Goal: Task Accomplishment & Management: Use online tool/utility

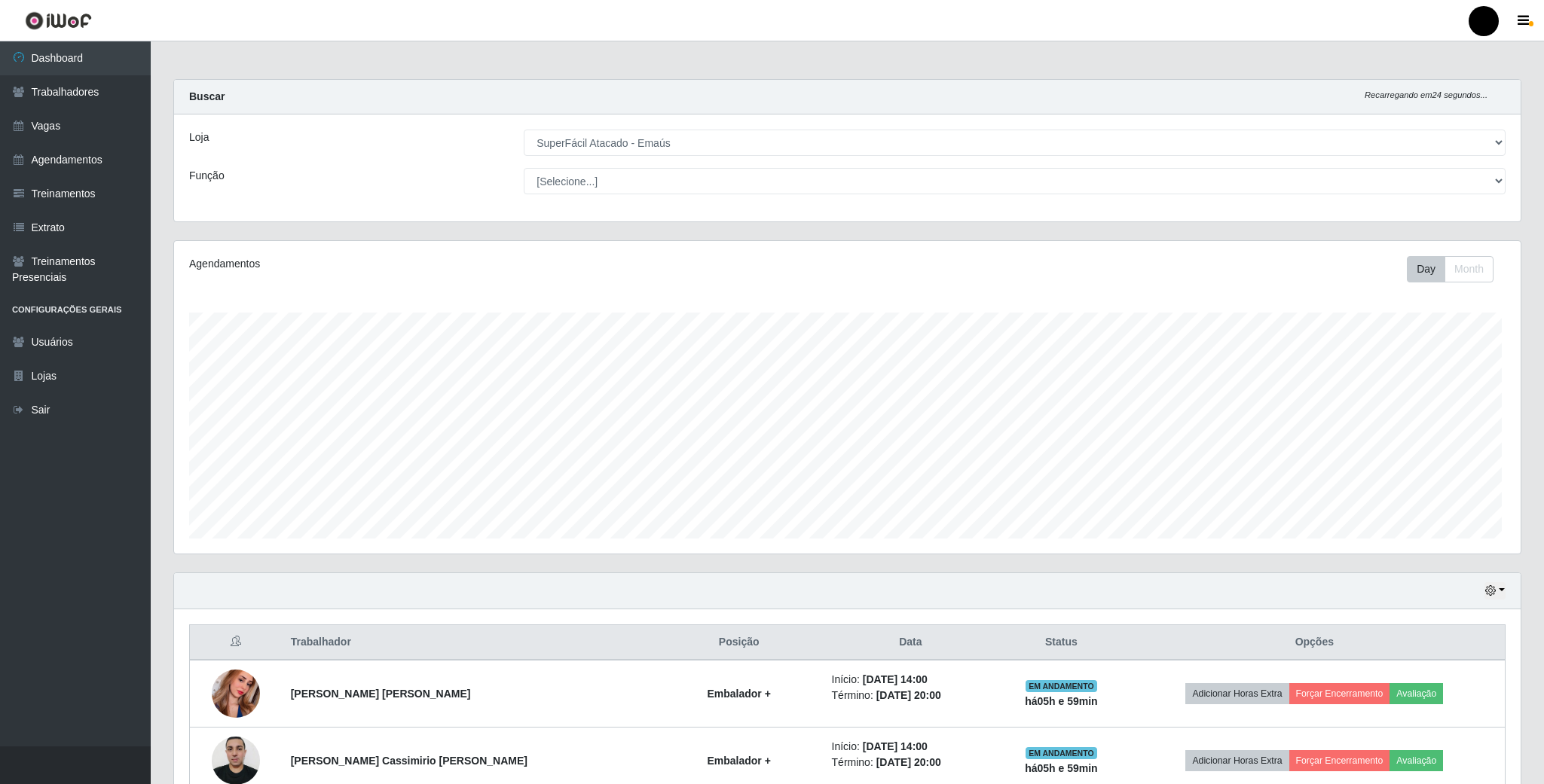
select select "407"
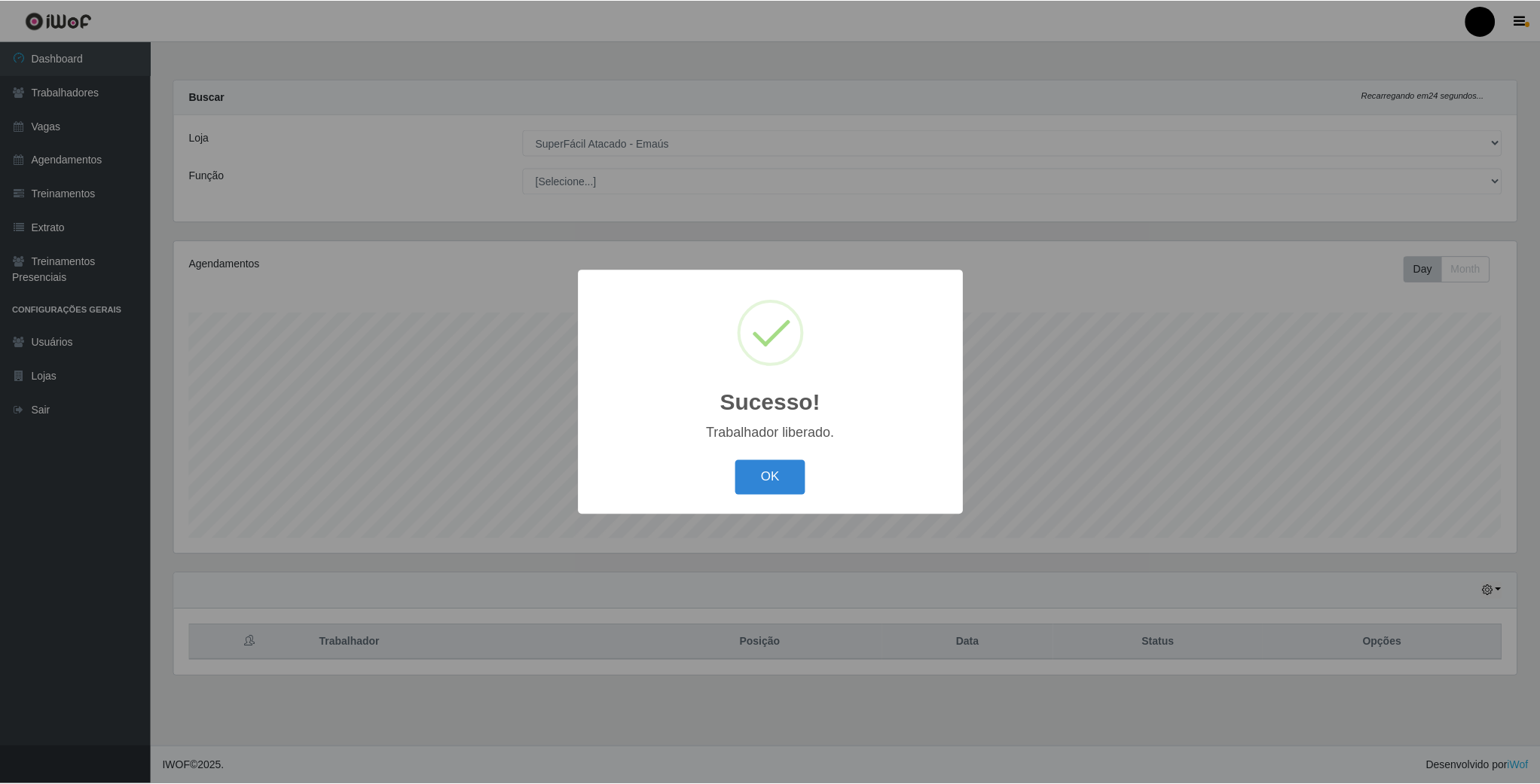
scroll to position [314, 1345]
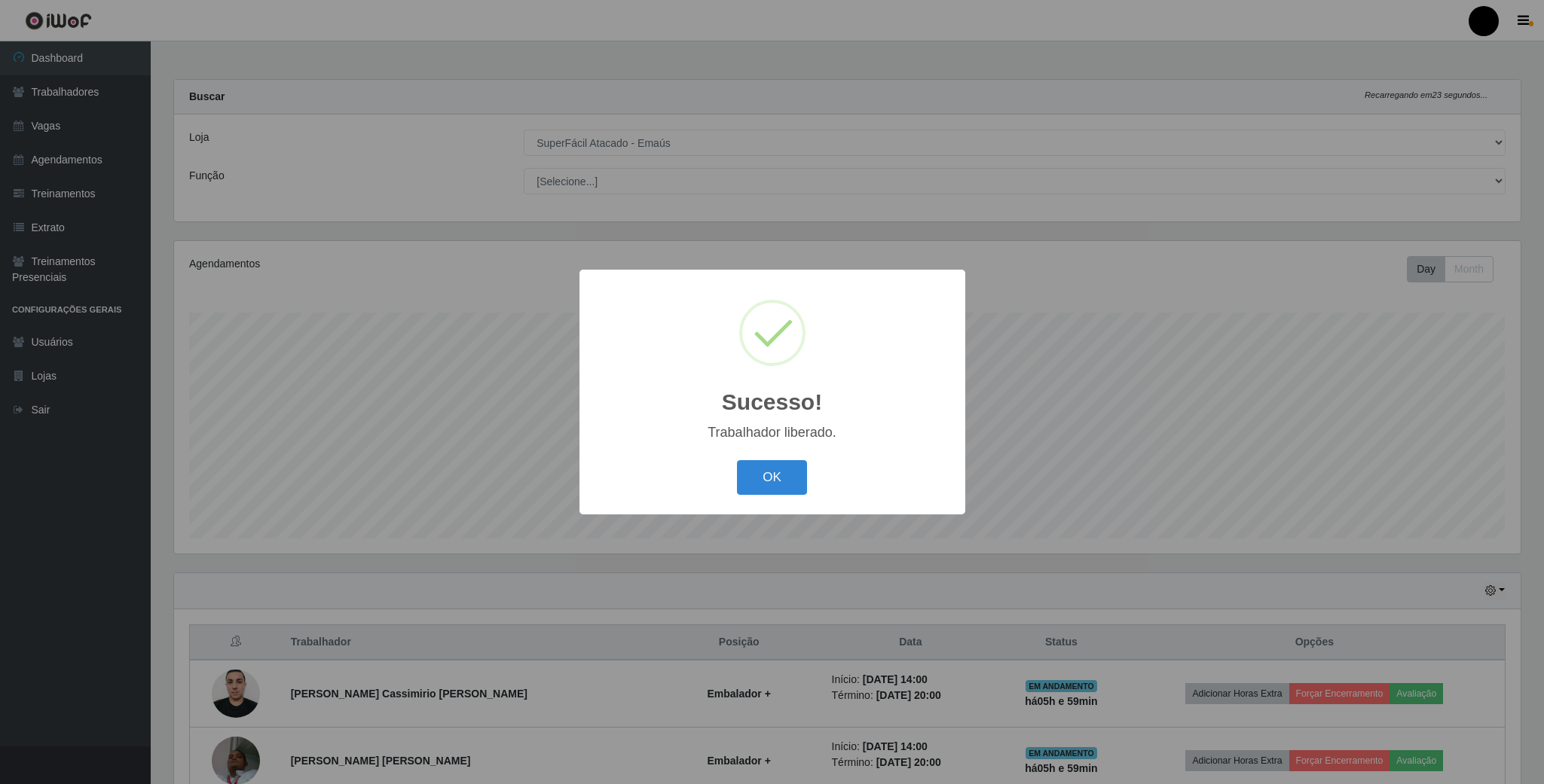
drag, startPoint x: 750, startPoint y: 486, endPoint x: 778, endPoint y: 459, distance: 38.9
click at [753, 486] on button "OK" at bounding box center [772, 478] width 70 height 35
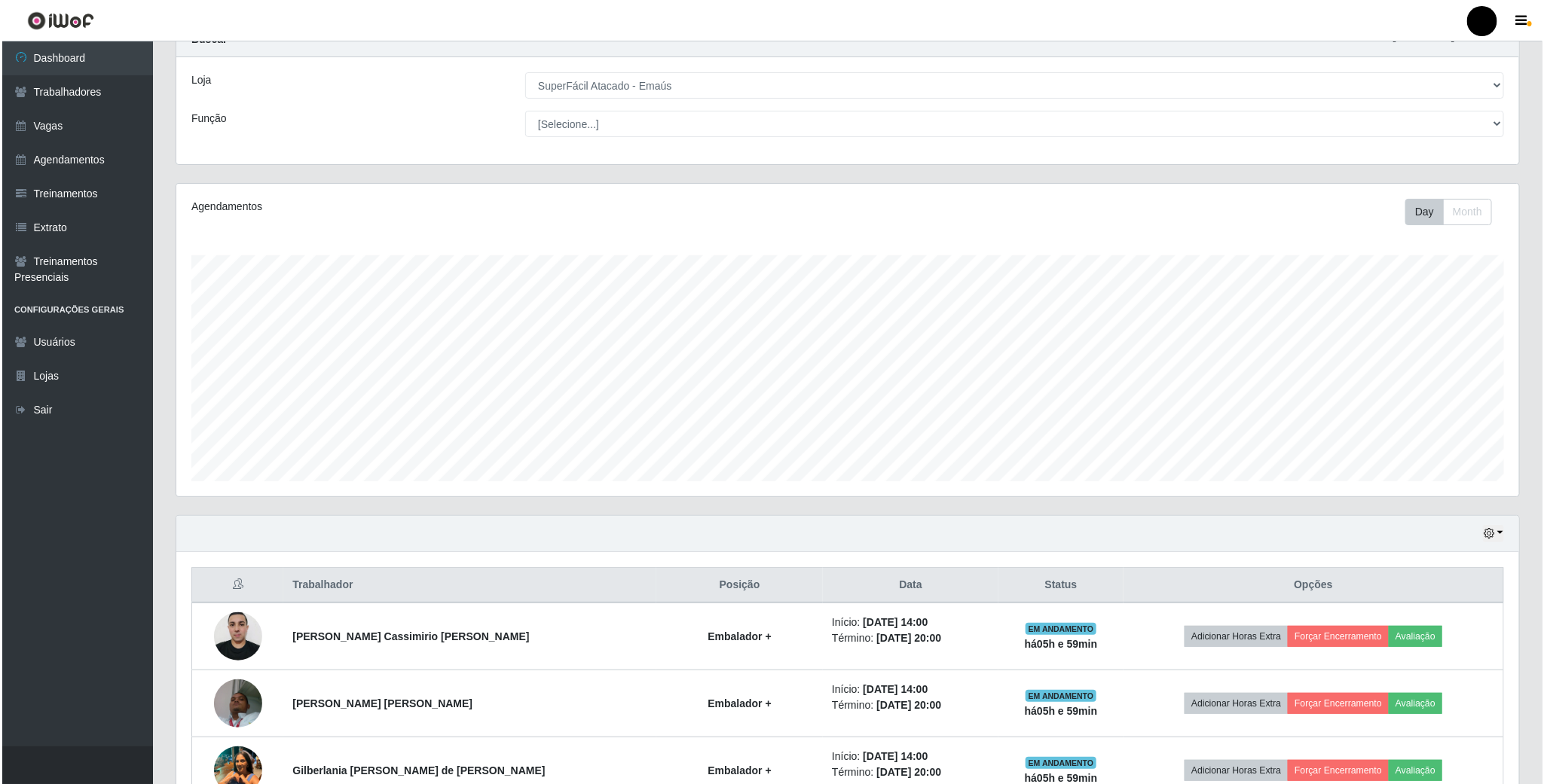
scroll to position [113, 0]
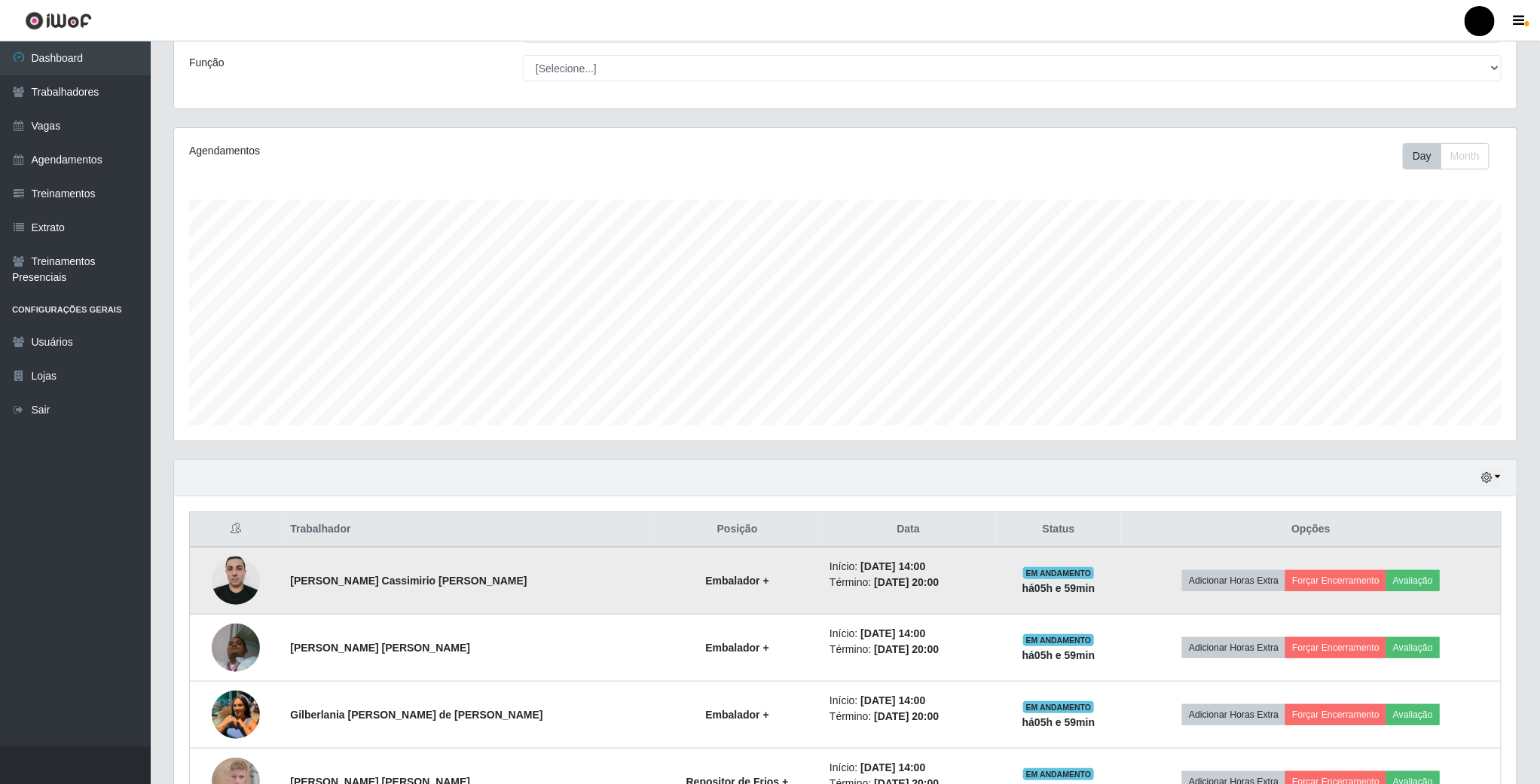
click at [1333, 572] on td "Adicionar Horas Extra Forçar Encerramento Avaliação" at bounding box center [1311, 580] width 380 height 68
click at [1330, 581] on button "Forçar Encerramento" at bounding box center [1336, 580] width 101 height 21
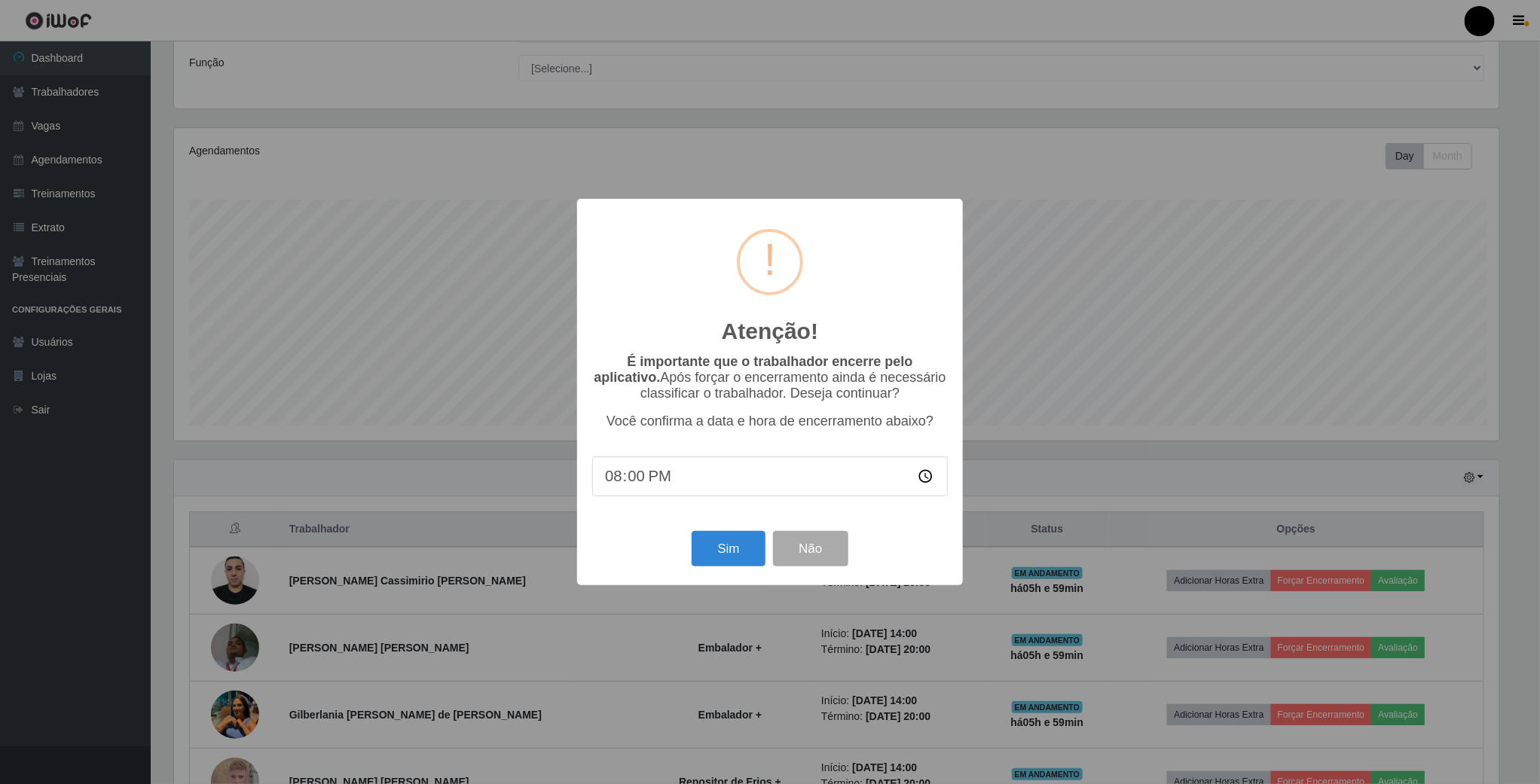
scroll to position [314, 1329]
click at [740, 560] on button "Sim" at bounding box center [730, 549] width 73 height 35
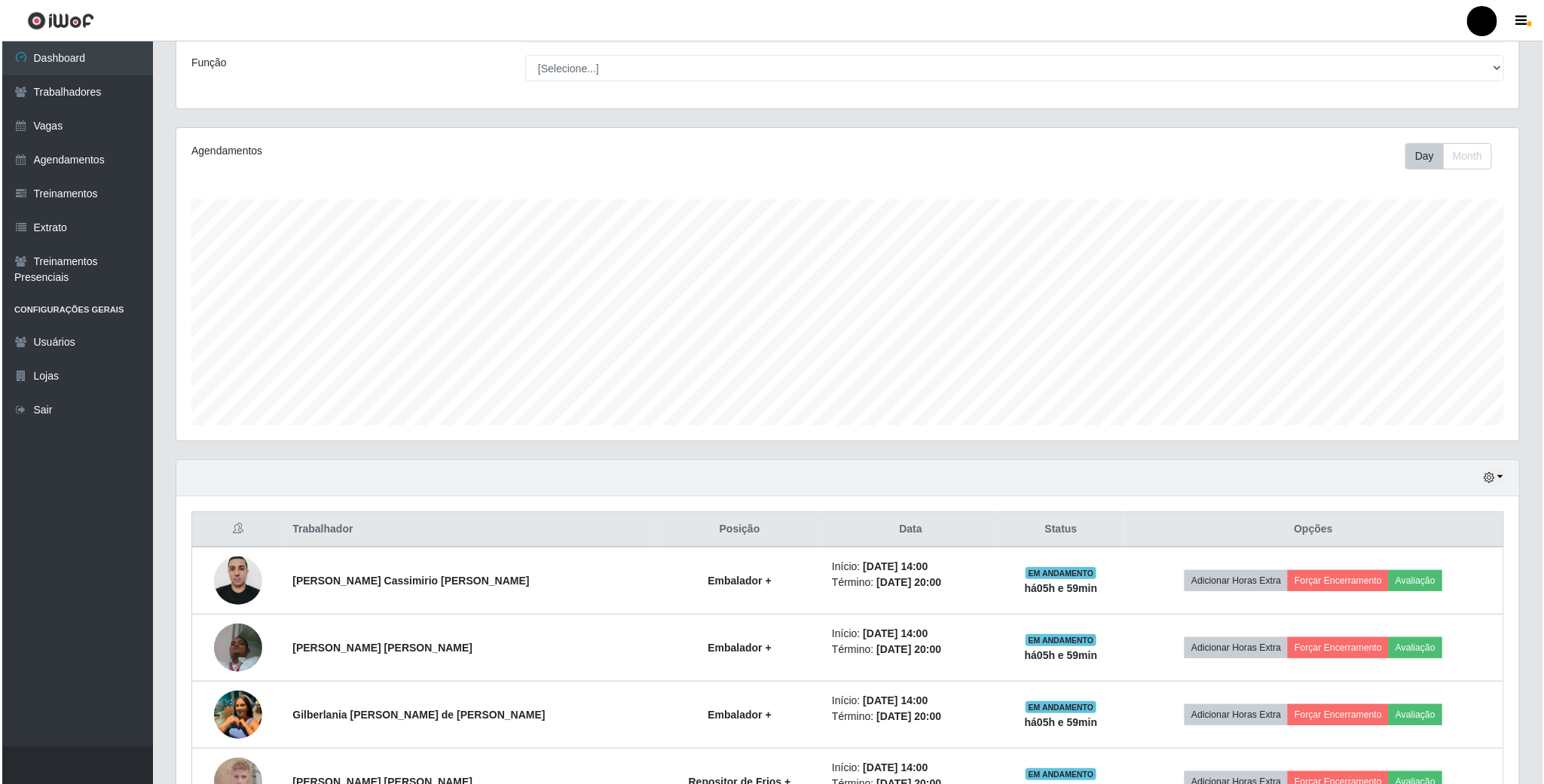
scroll to position [314, 1345]
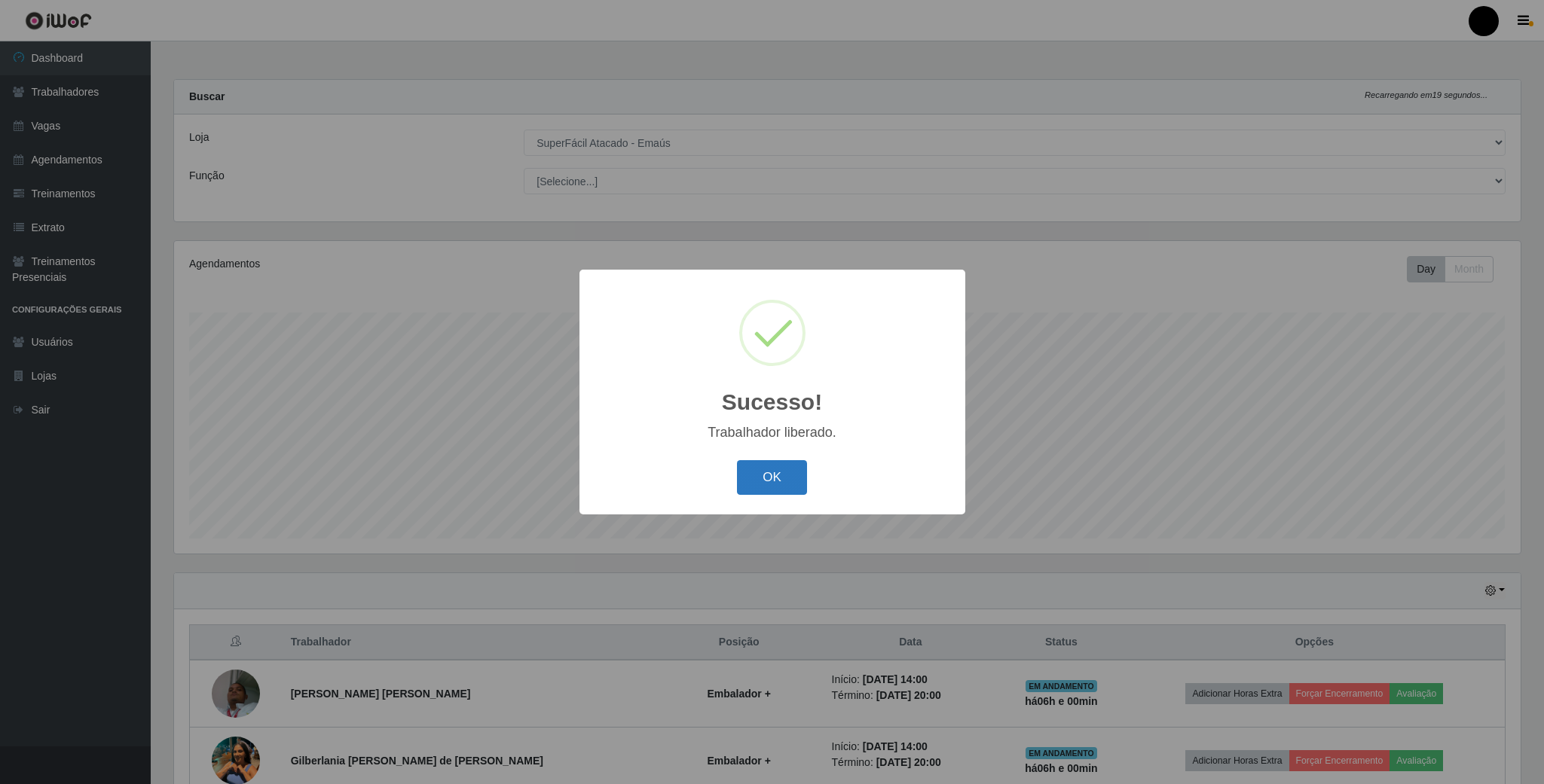
click at [765, 476] on button "OK" at bounding box center [772, 478] width 70 height 35
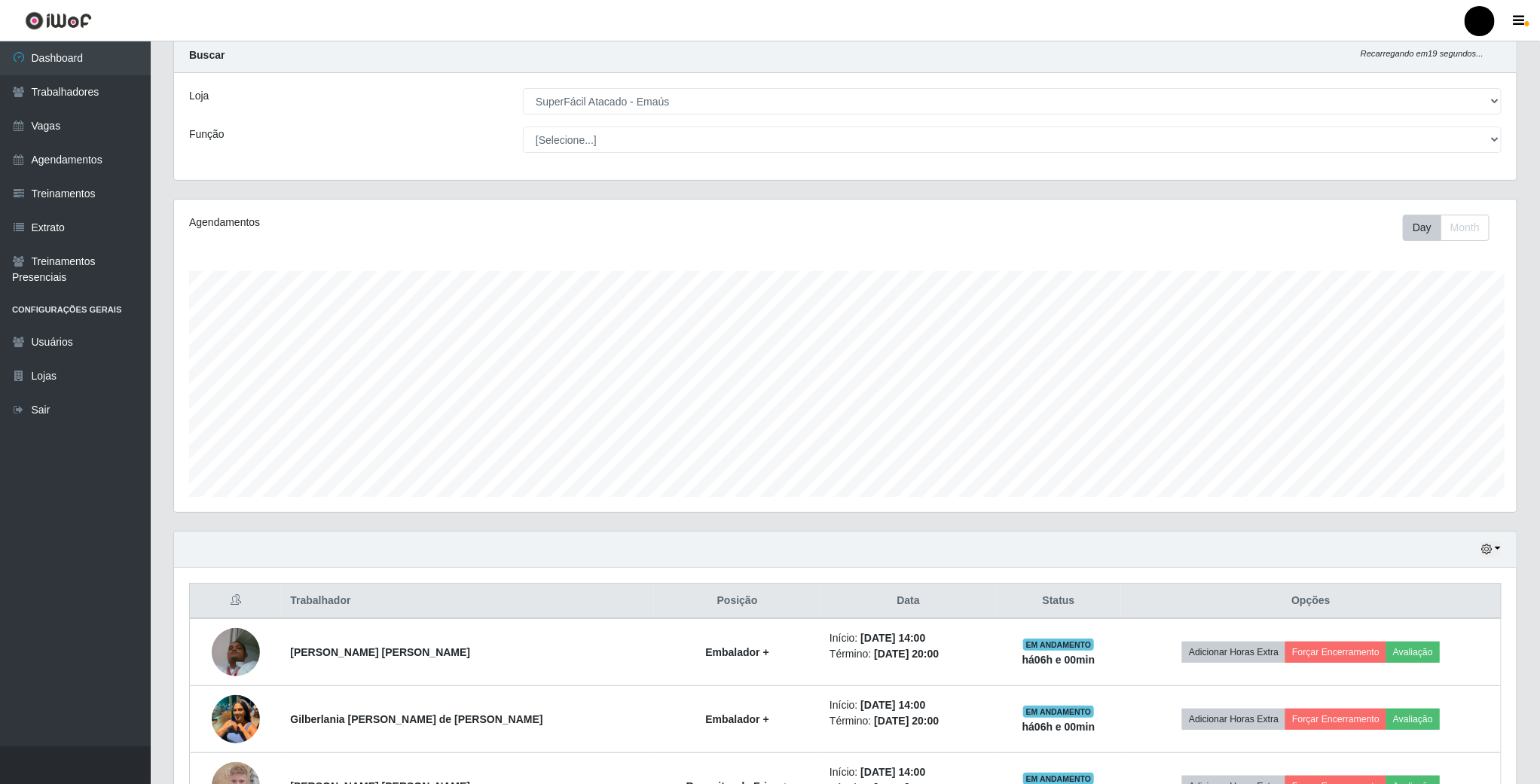
scroll to position [113, 0]
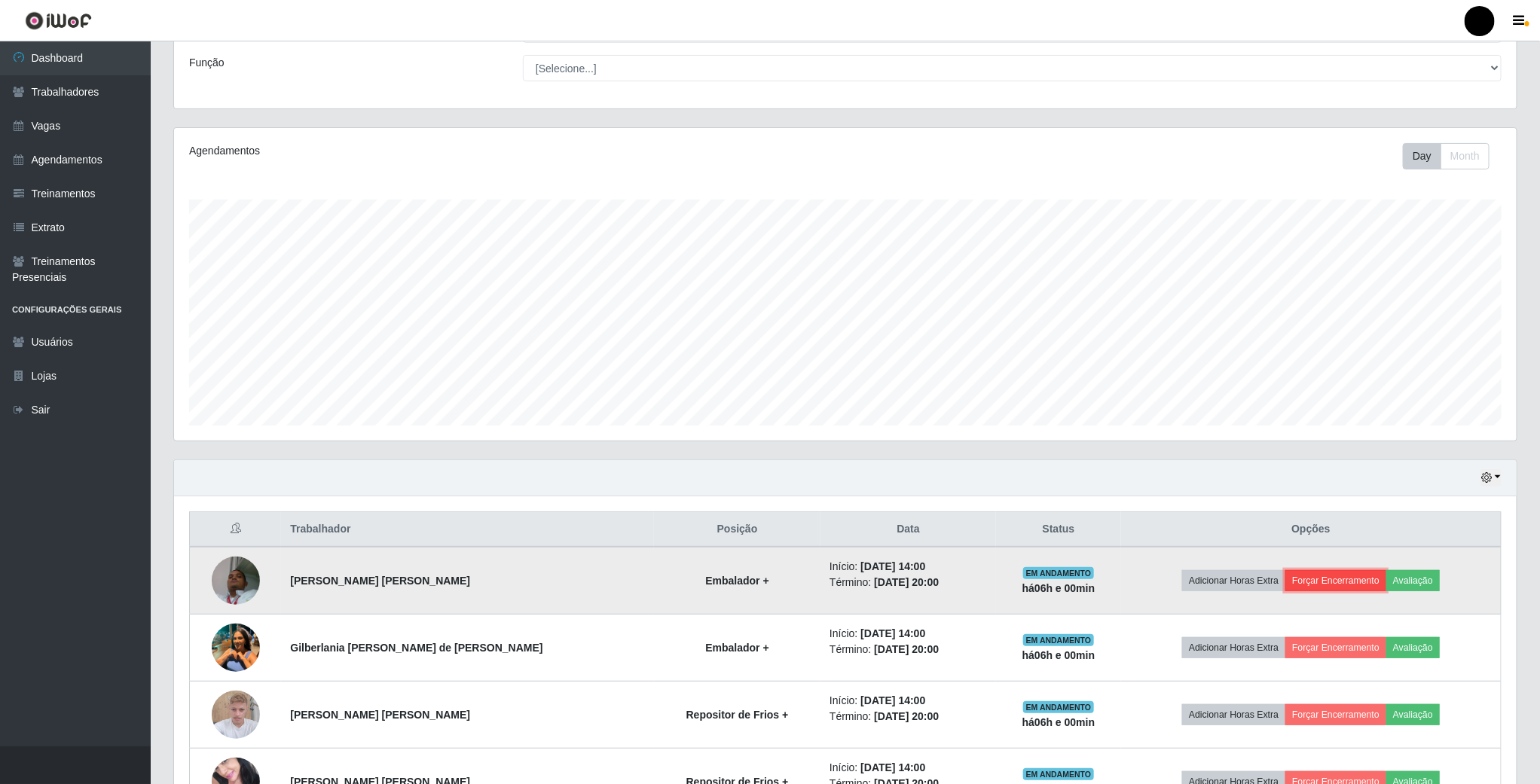
click at [1336, 581] on button "Forçar Encerramento" at bounding box center [1336, 580] width 101 height 21
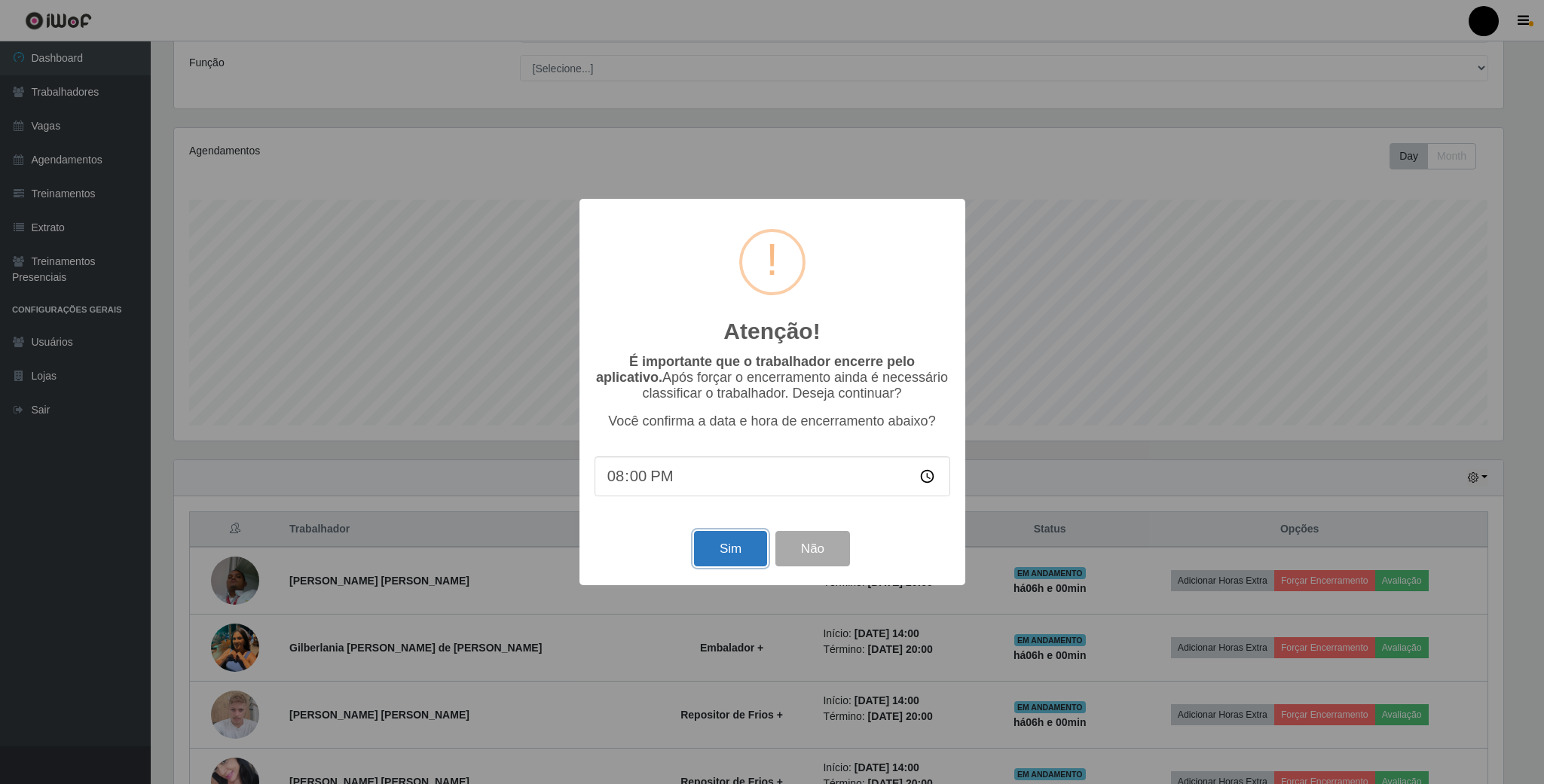
click at [722, 545] on button "Sim" at bounding box center [730, 549] width 73 height 35
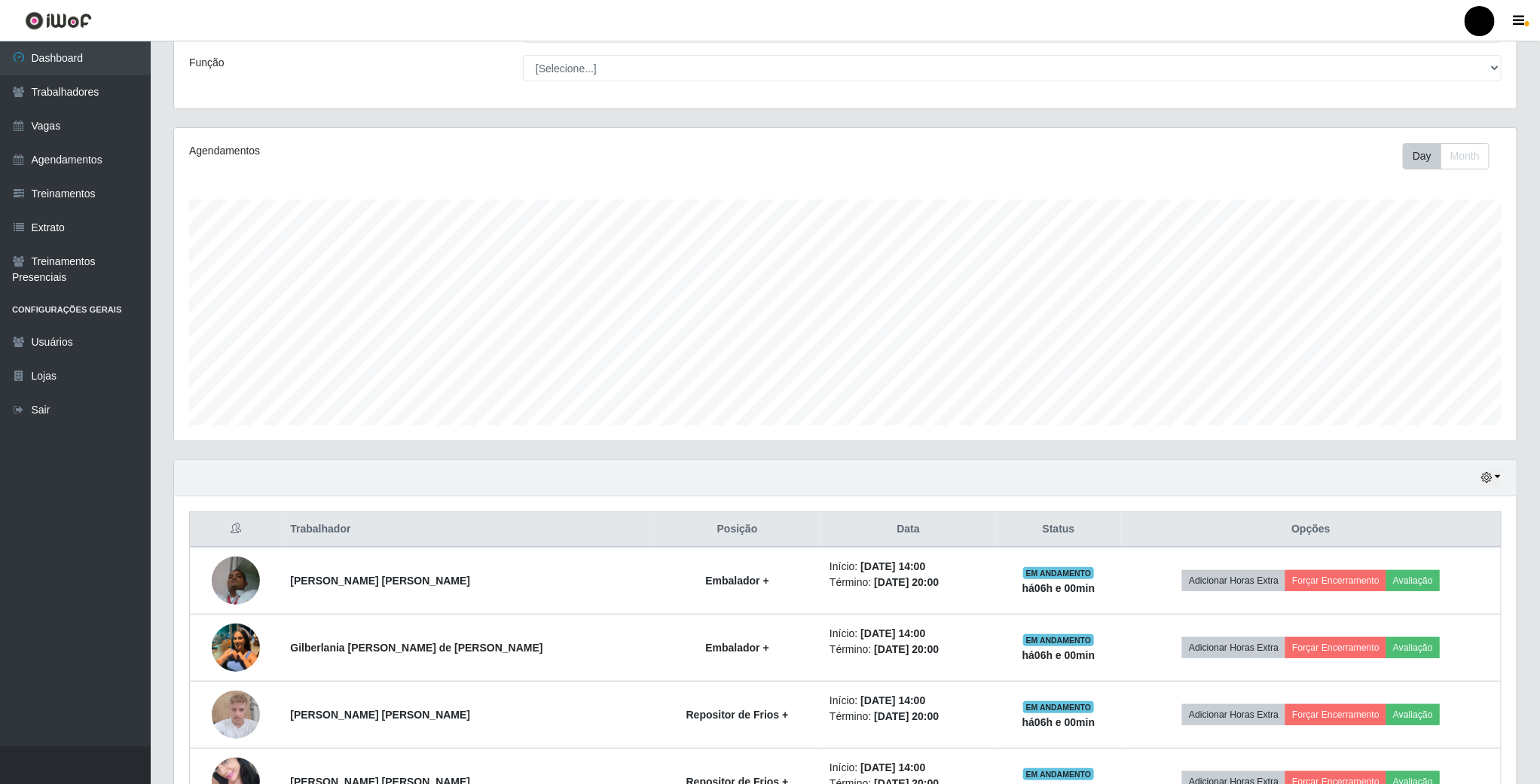
scroll to position [314, 1345]
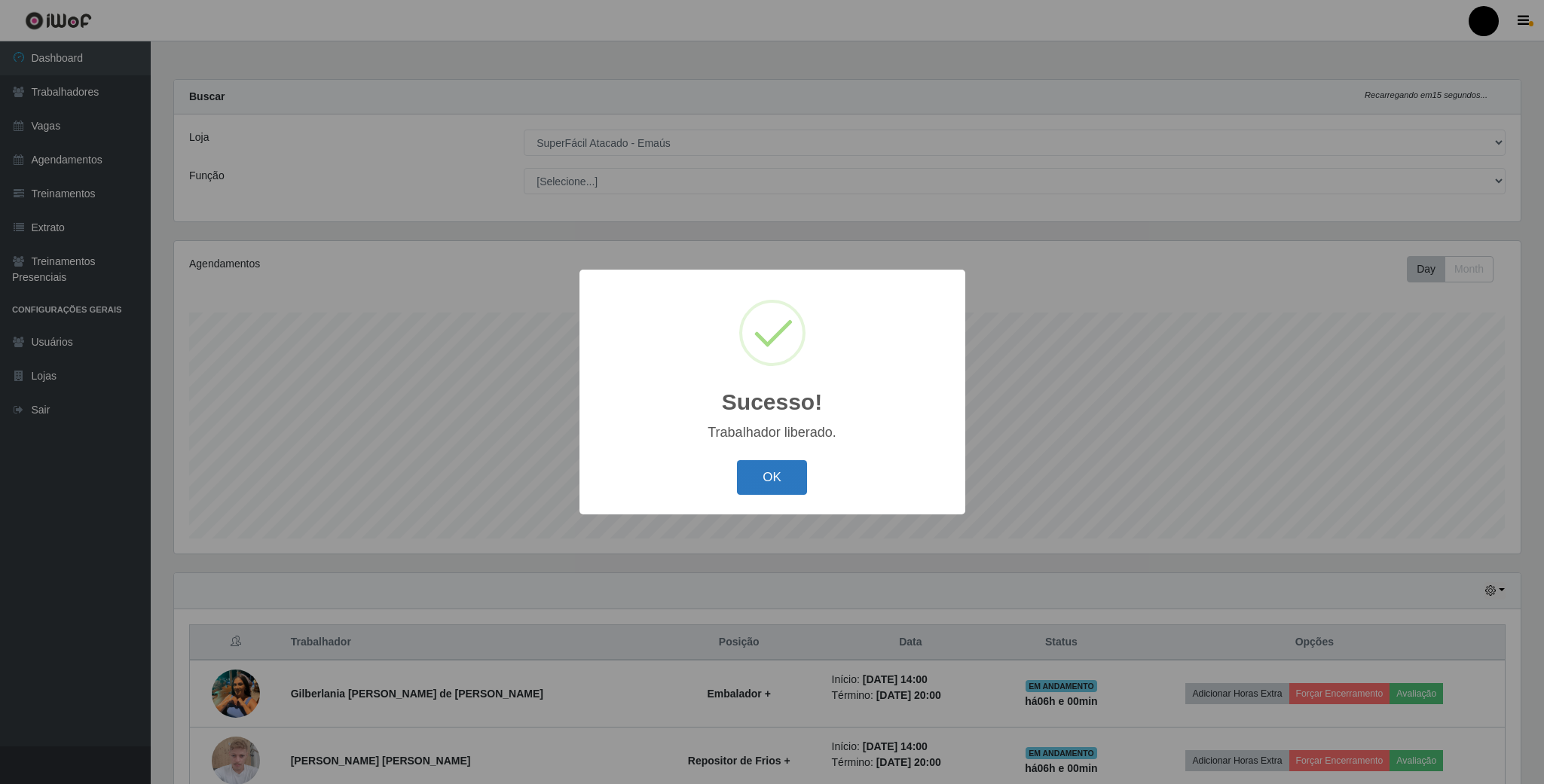
click at [750, 482] on button "OK" at bounding box center [772, 478] width 70 height 35
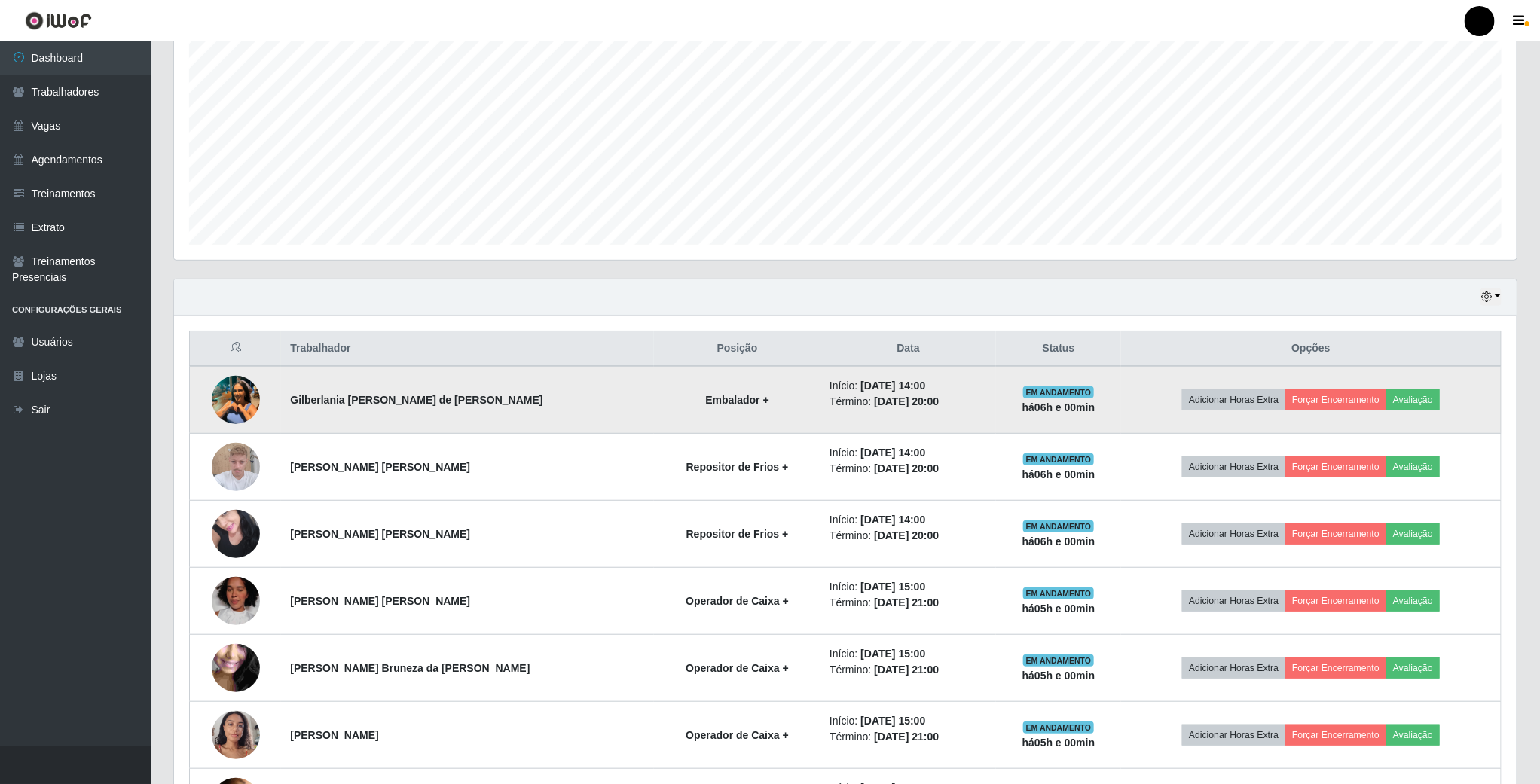
scroll to position [339, 0]
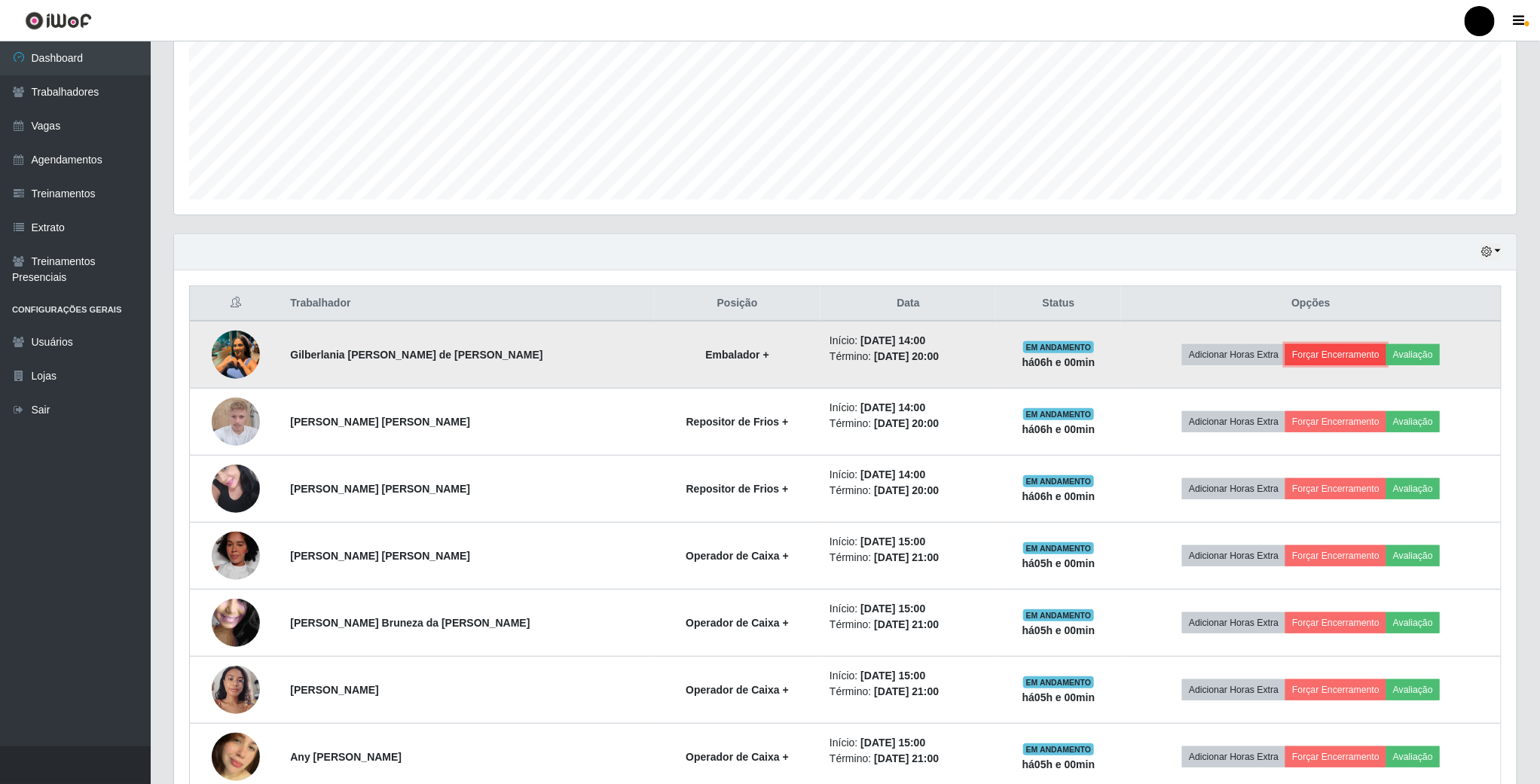
click at [1306, 364] on button "Forçar Encerramento" at bounding box center [1336, 355] width 101 height 21
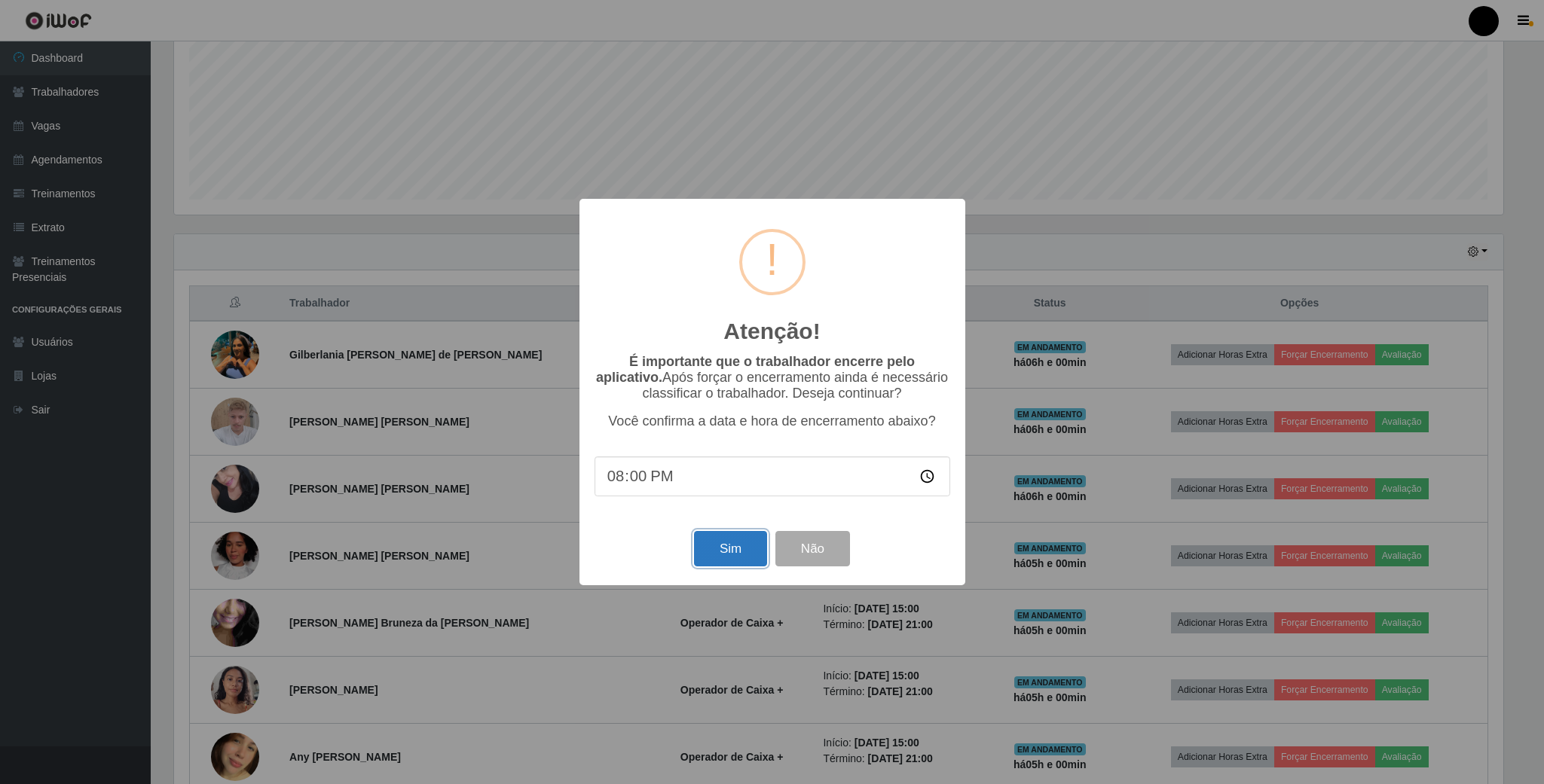
click at [737, 550] on button "Sim" at bounding box center [730, 549] width 73 height 35
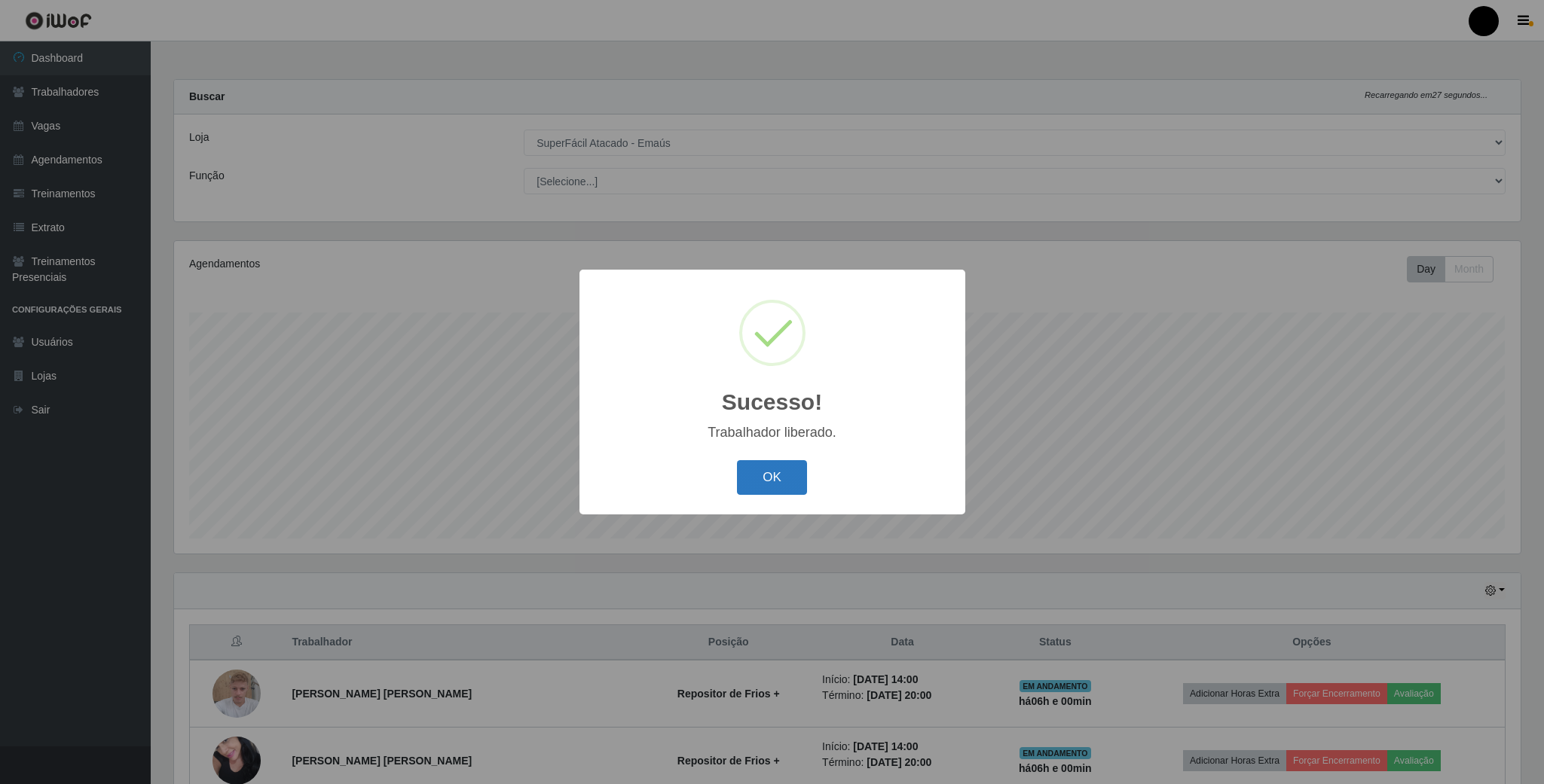
click at [784, 484] on button "OK" at bounding box center [772, 478] width 70 height 35
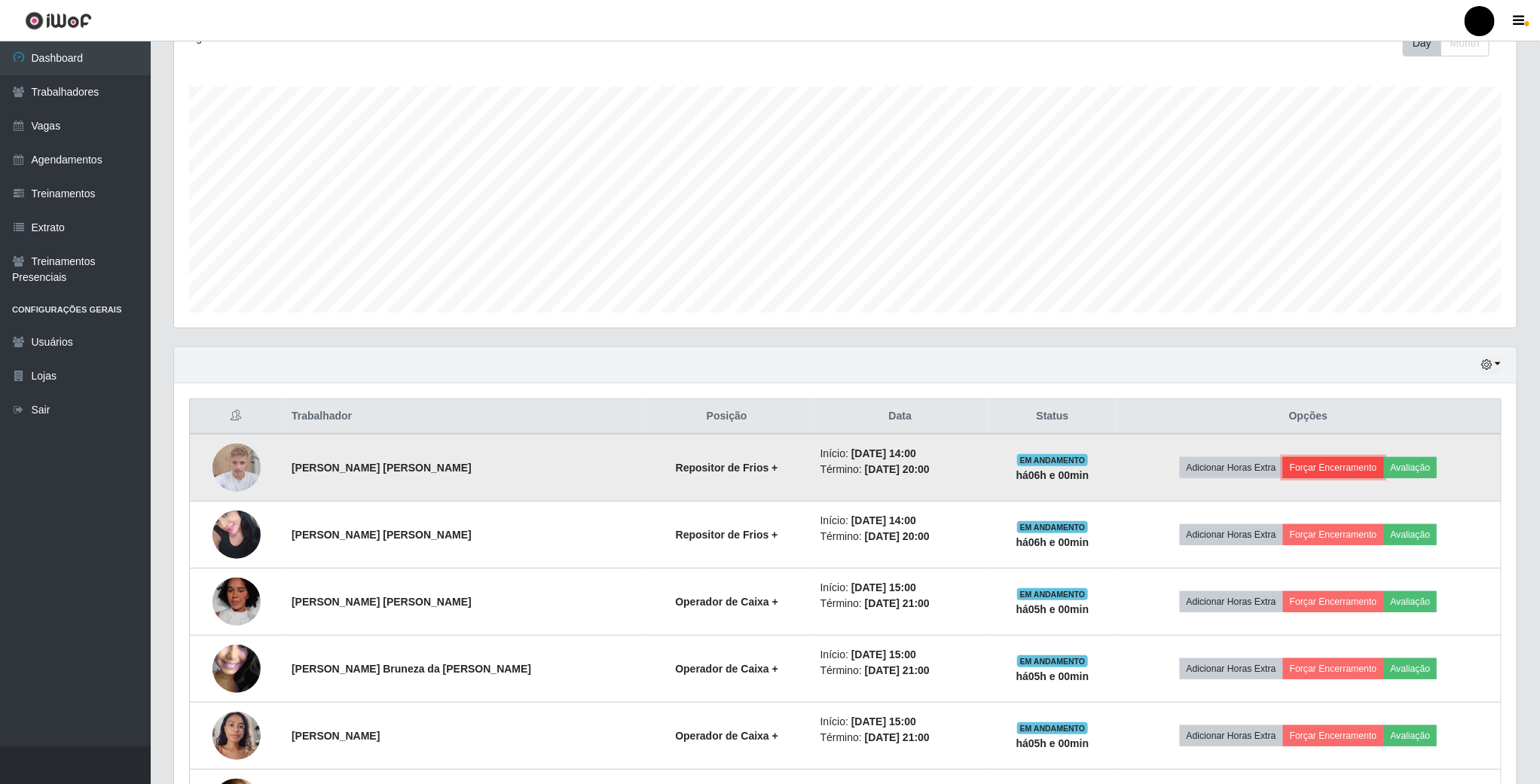
click at [1314, 476] on button "Forçar Encerramento" at bounding box center [1333, 467] width 101 height 21
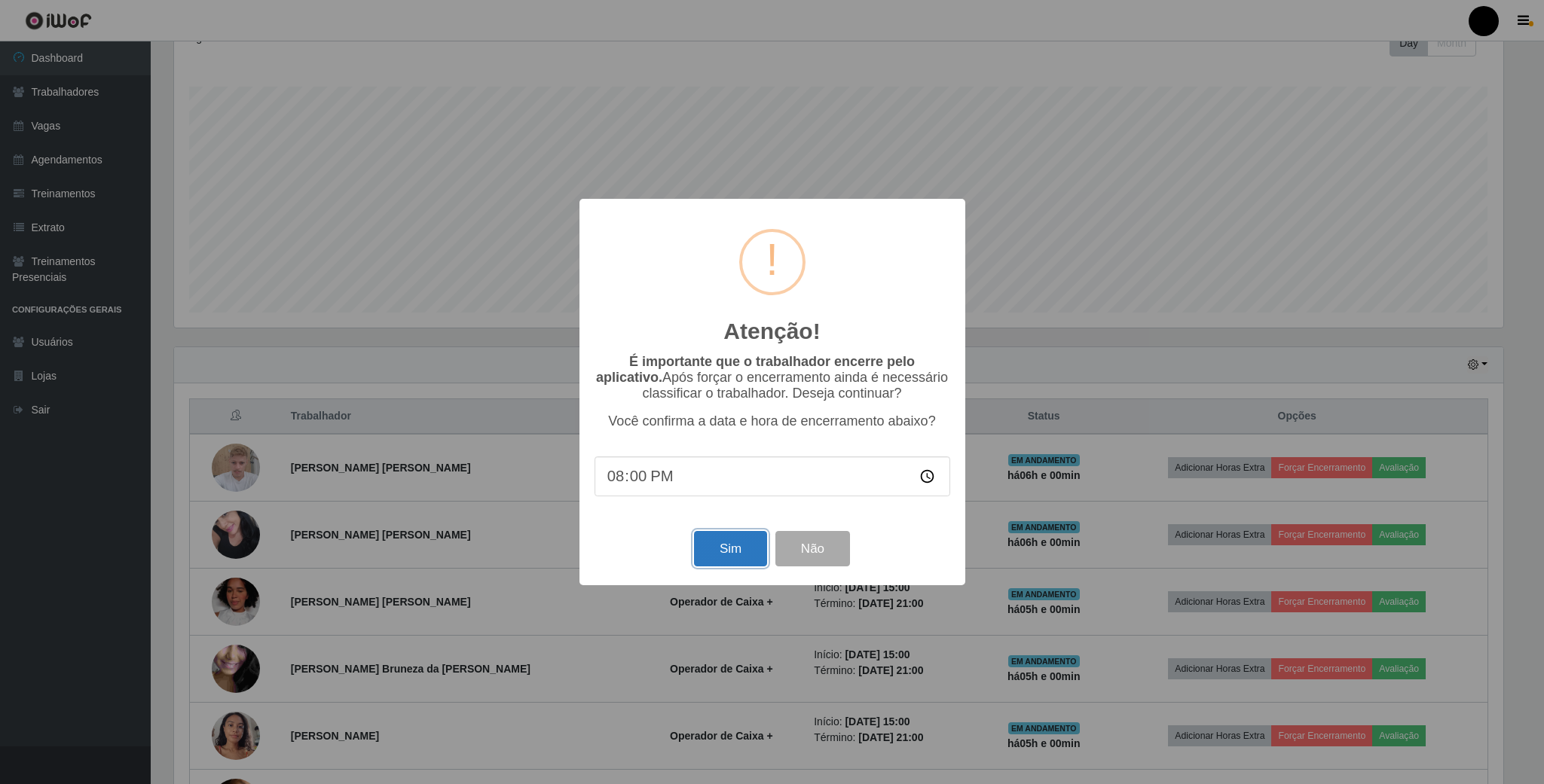
click at [753, 545] on button "Sim" at bounding box center [730, 549] width 73 height 35
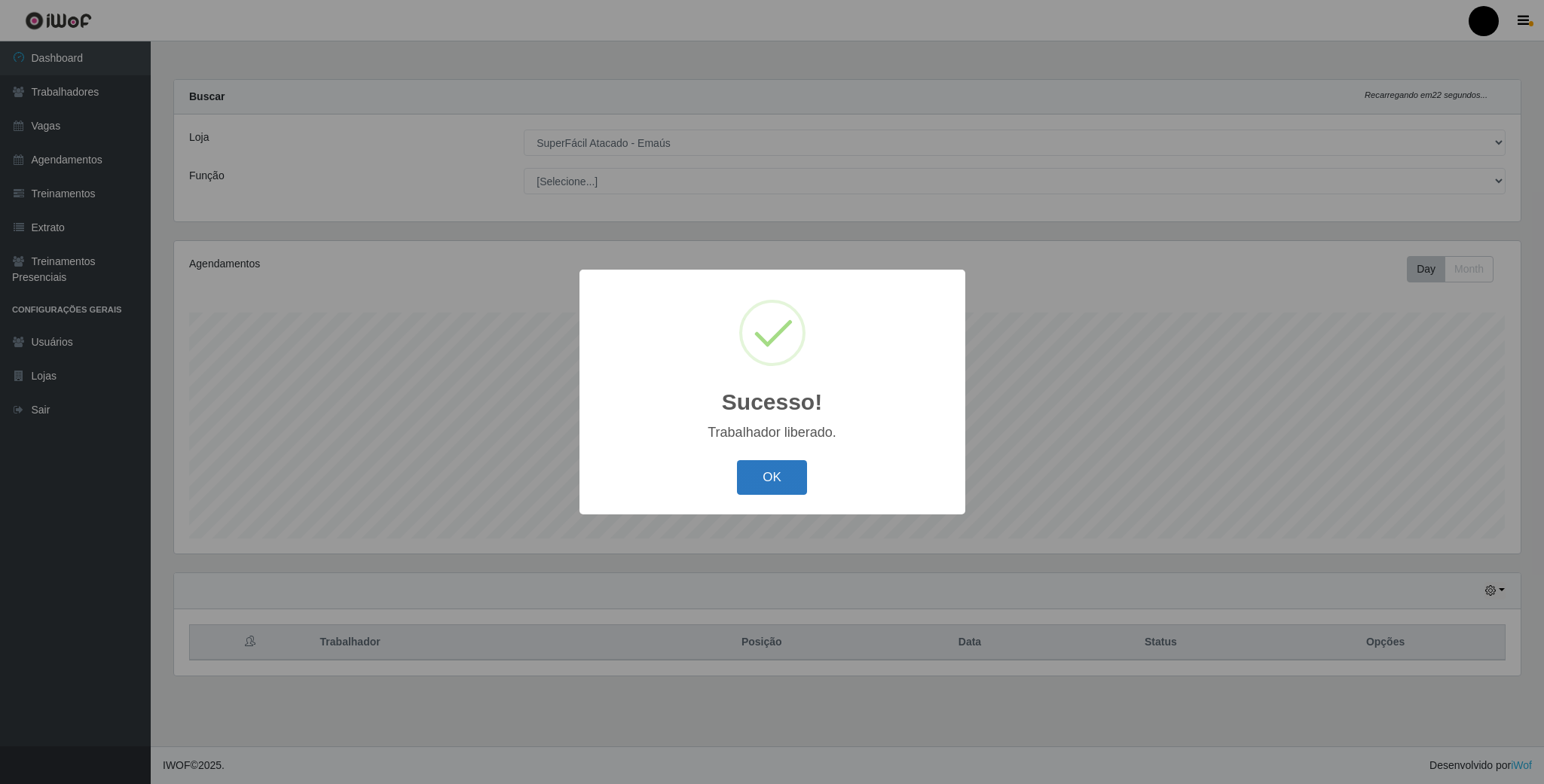
click at [784, 475] on button "OK" at bounding box center [772, 478] width 70 height 35
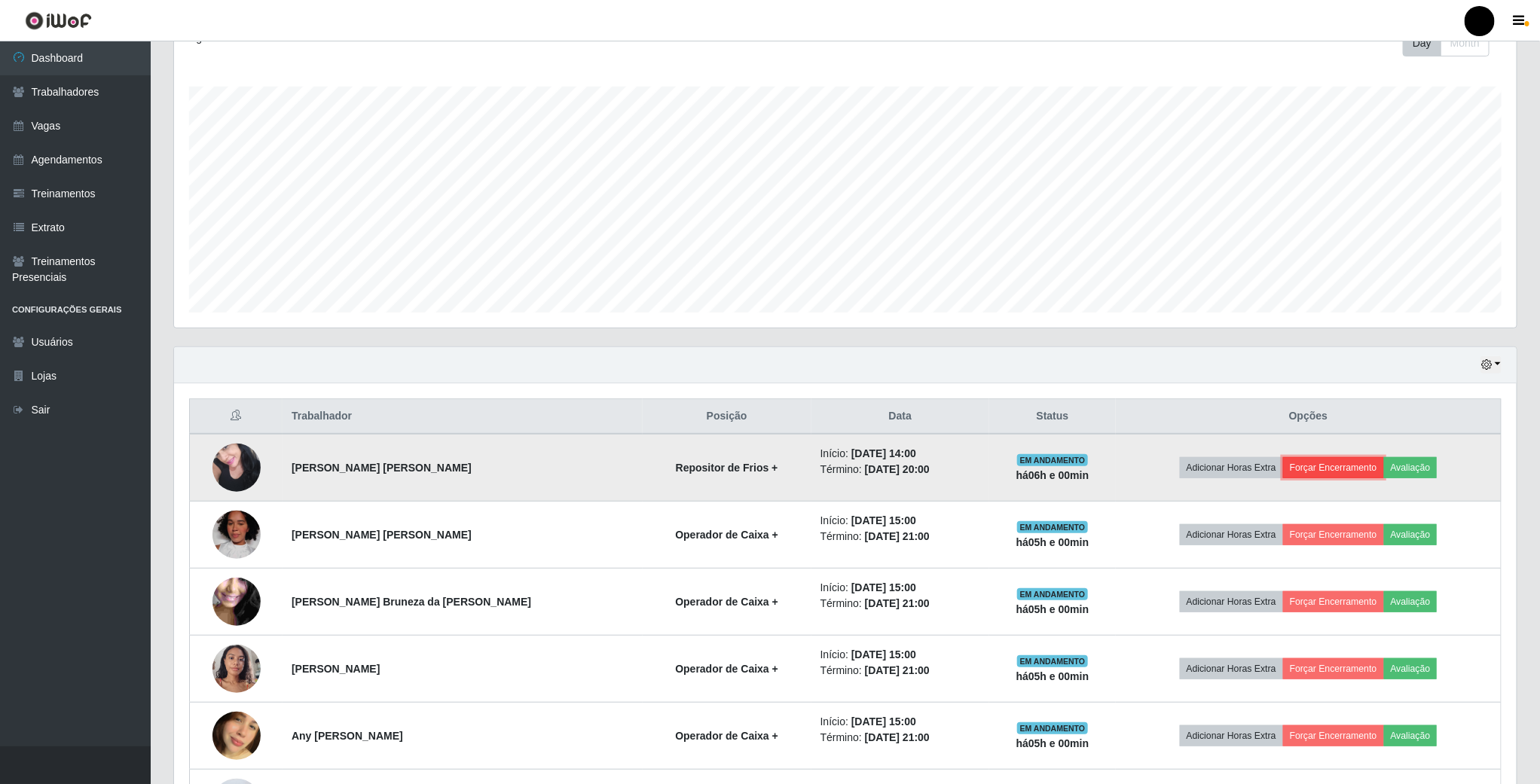
click at [1316, 479] on button "Forçar Encerramento" at bounding box center [1333, 467] width 101 height 21
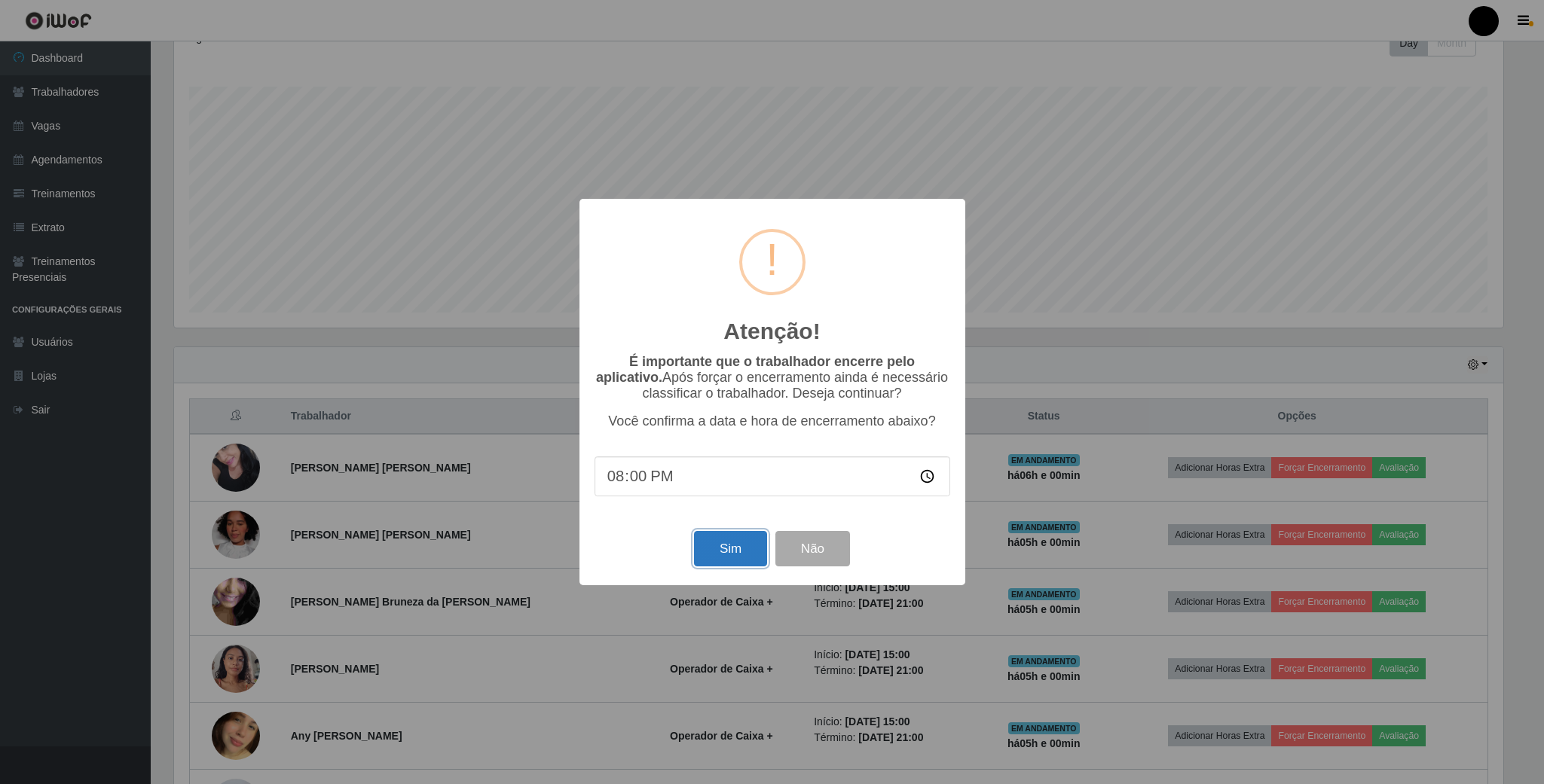
click at [720, 550] on button "Sim" at bounding box center [730, 549] width 73 height 35
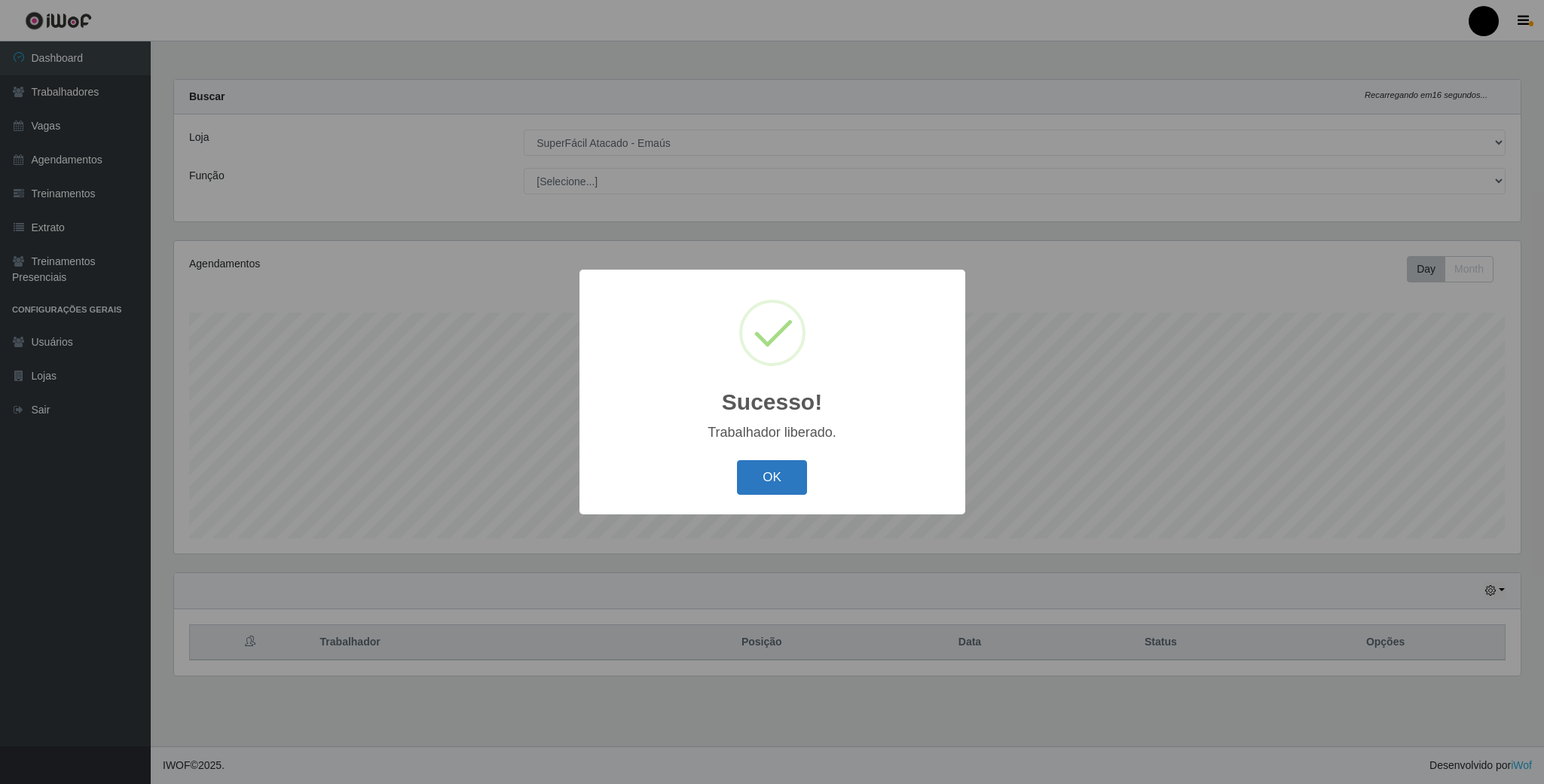
click at [771, 475] on button "OK" at bounding box center [772, 478] width 70 height 35
